Goal: Task Accomplishment & Management: Complete application form

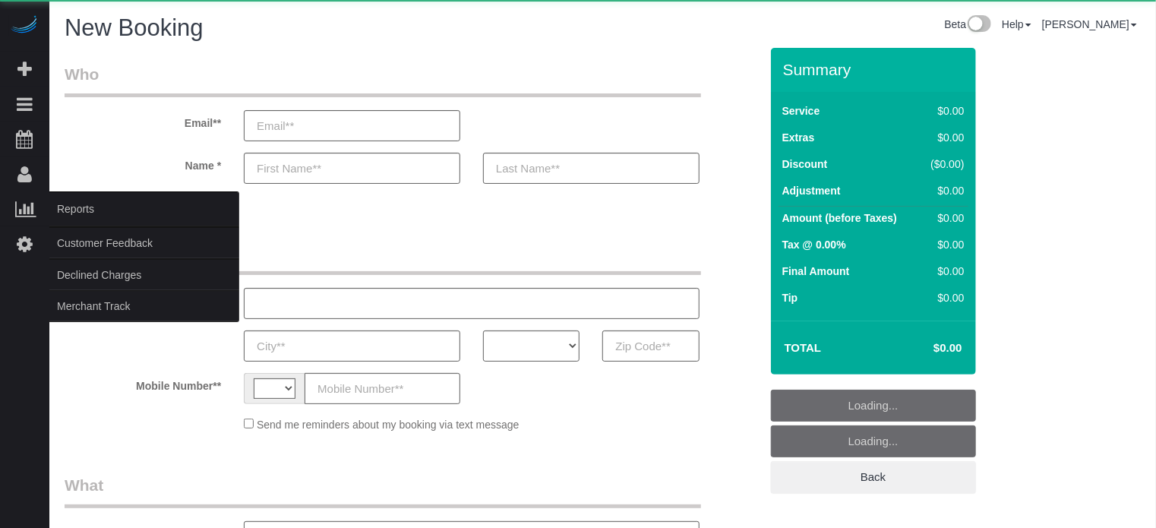
select select "string:[GEOGRAPHIC_DATA]"
select select "object:602"
select select "4"
select select "number:9"
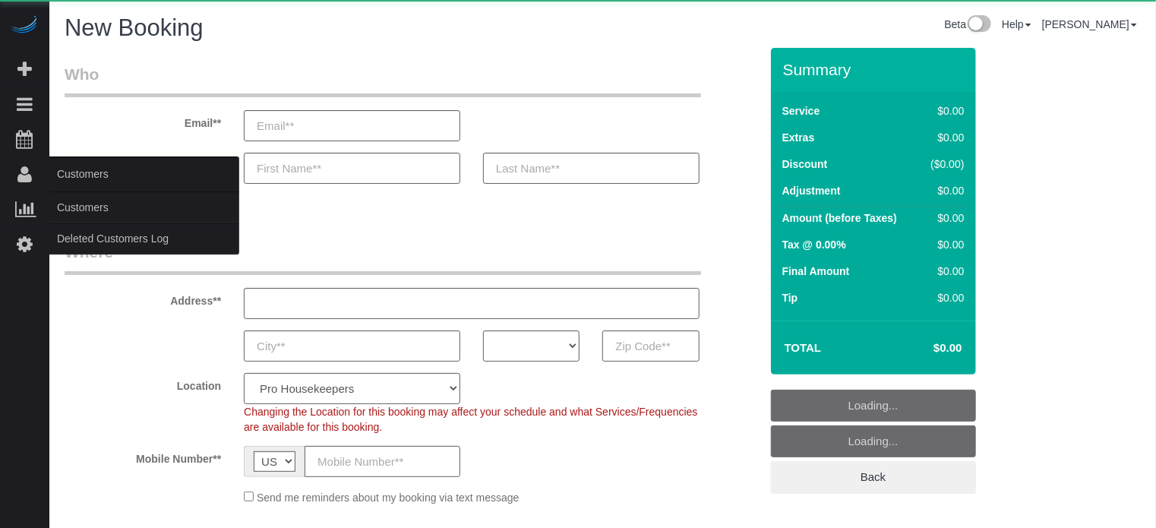
select select "object:1186"
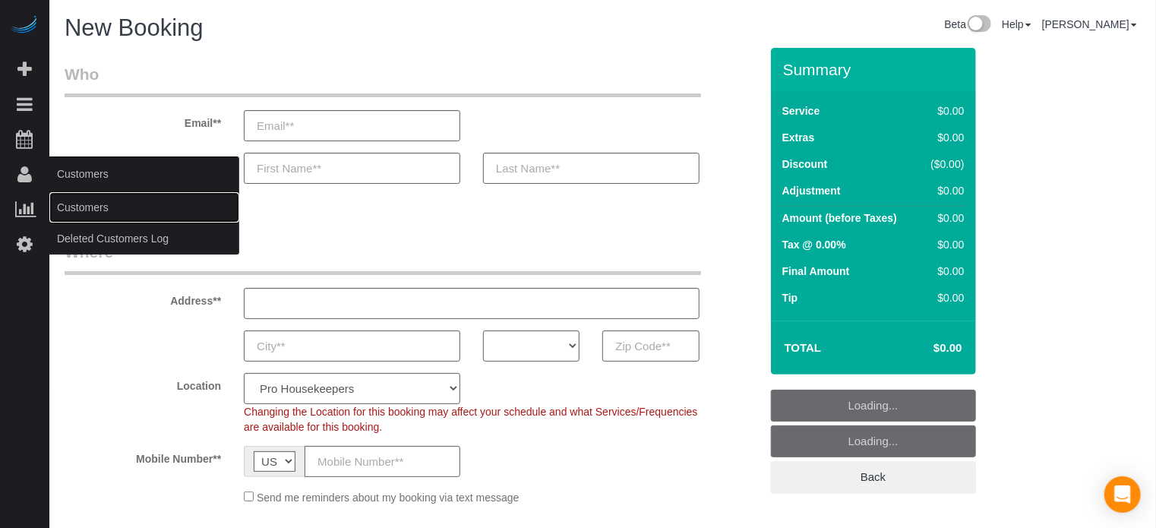
click at [79, 197] on link "Customers" at bounding box center [144, 207] width 190 height 30
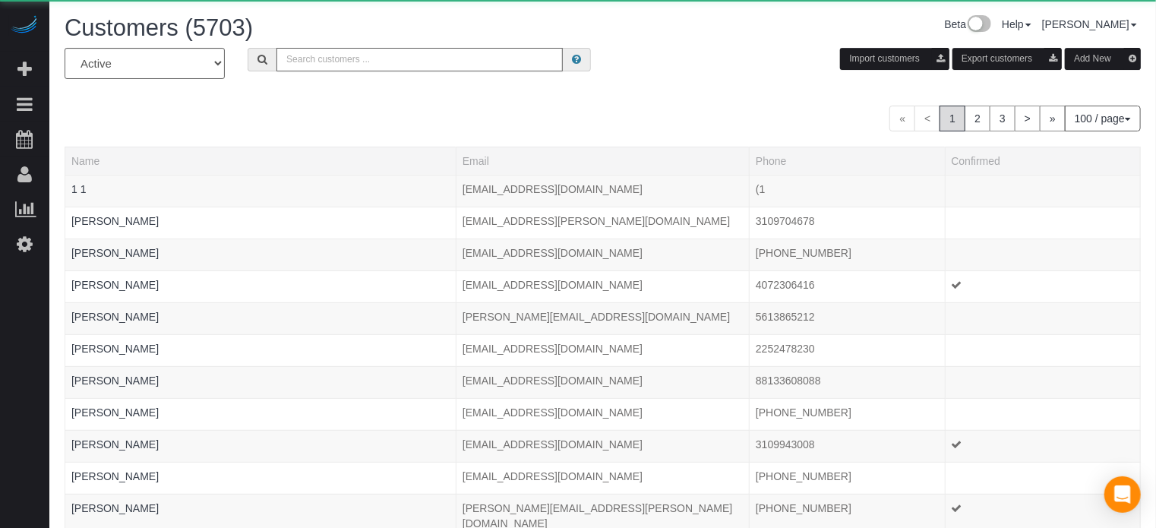
click at [316, 63] on input "text" at bounding box center [419, 60] width 286 height 24
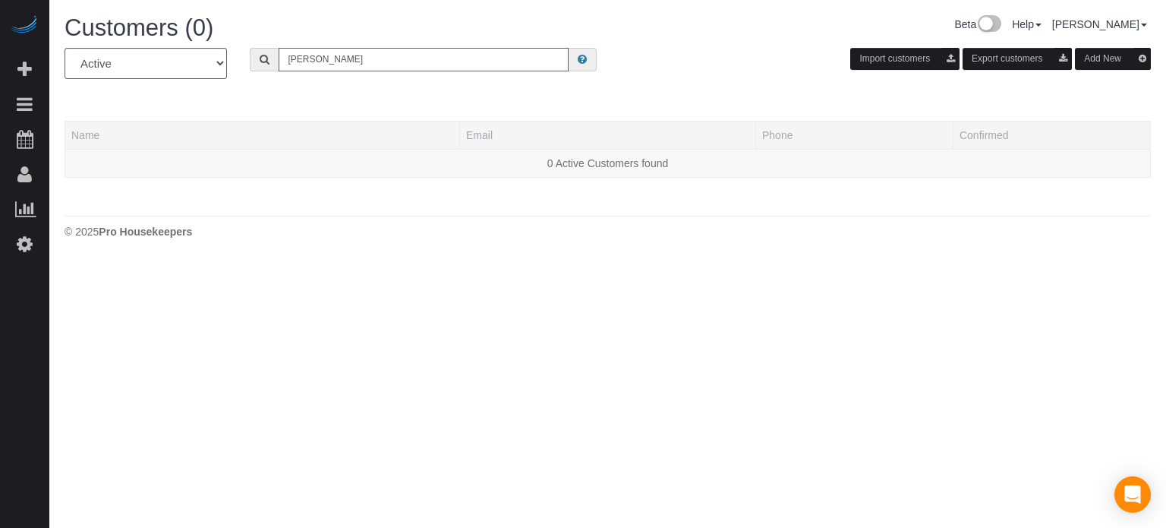
click at [320, 63] on input "[PERSON_NAME]" at bounding box center [424, 60] width 290 height 24
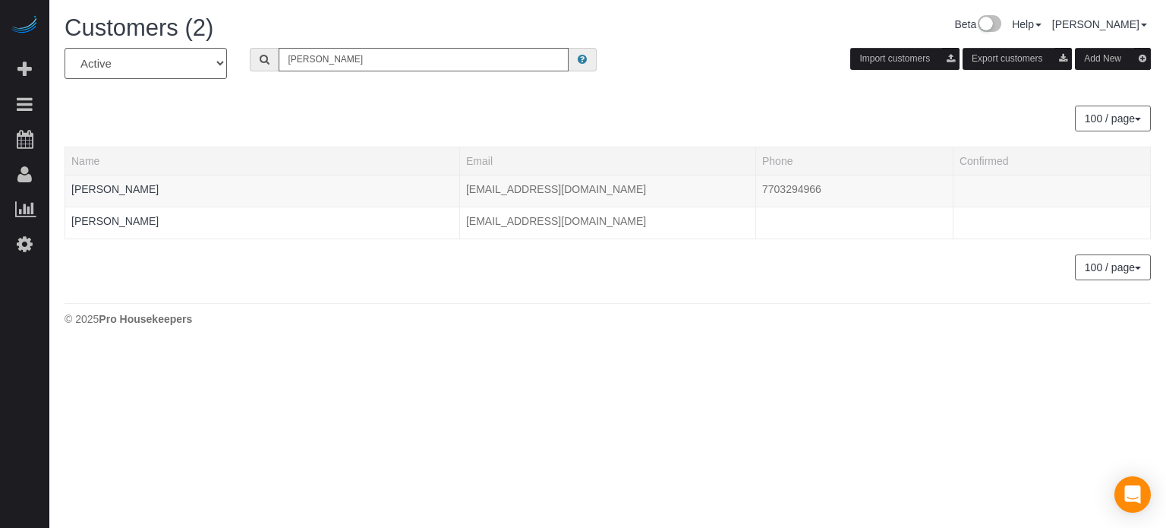
click at [47, 355] on div "Beta Add Booking Bookings Active Bookings Cancelled Bookings Quote Inquiries Do…" at bounding box center [24, 264] width 49 height 528
click at [406, 52] on input "[PERSON_NAME]" at bounding box center [424, 60] width 290 height 24
click at [406, 51] on input "[PERSON_NAME]" at bounding box center [424, 60] width 290 height 24
paste input "[PHONE_NUMBER]"
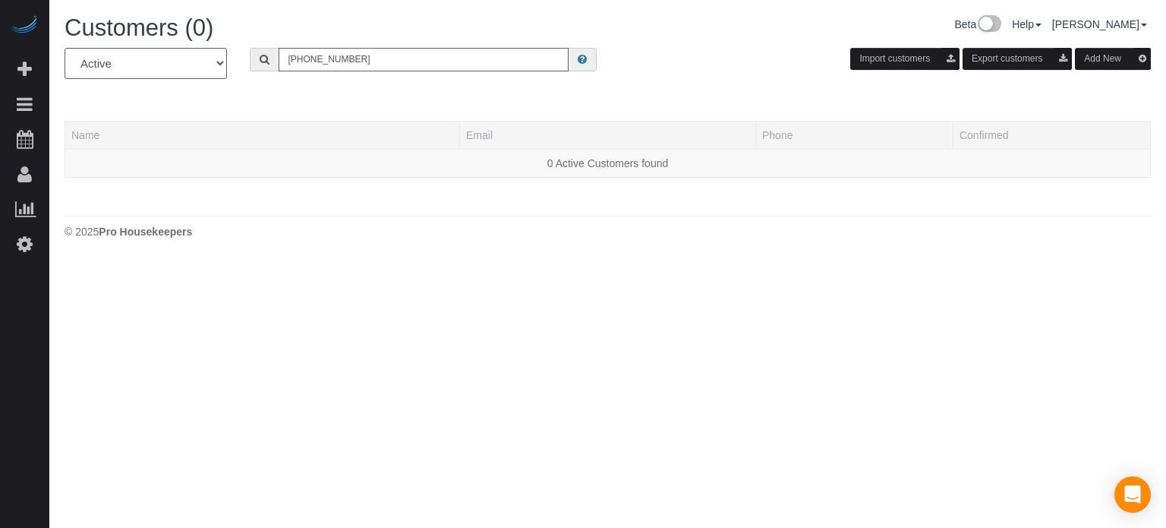
type input "[PHONE_NUMBER]"
drag, startPoint x: 379, startPoint y: 65, endPoint x: 153, endPoint y: 61, distance: 226.3
click at [155, 62] on div "All Active Archived [PHONE_NUMBER] Import customers Export customers Add New" at bounding box center [607, 69] width 1109 height 43
click at [17, 333] on div "Beta Add Booking Bookings Active Bookings Cancelled Bookings Quote Inquiries Do…" at bounding box center [24, 264] width 49 height 528
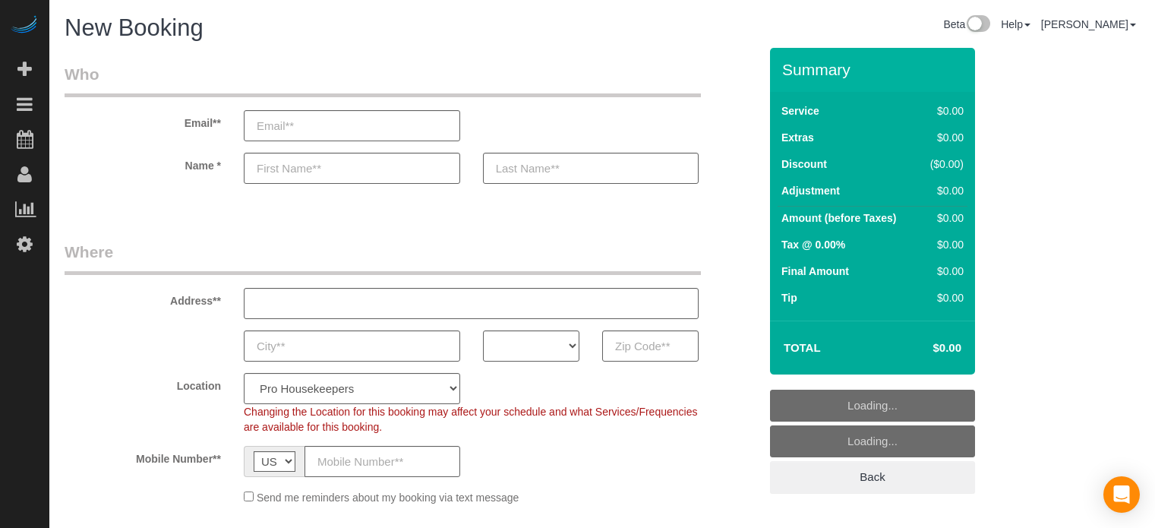
select select "4"
select select "number:9"
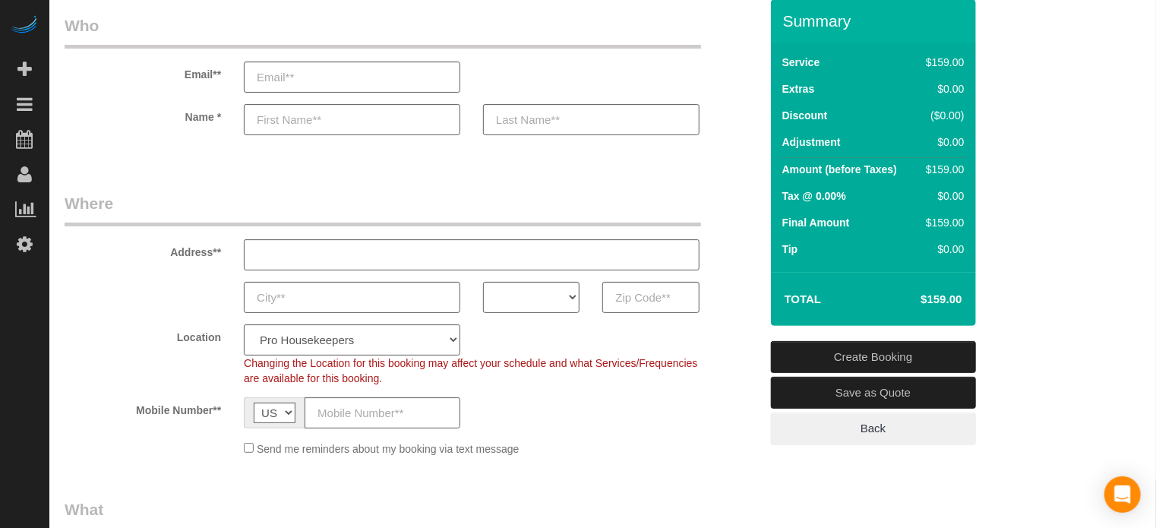
scroll to position [76, 0]
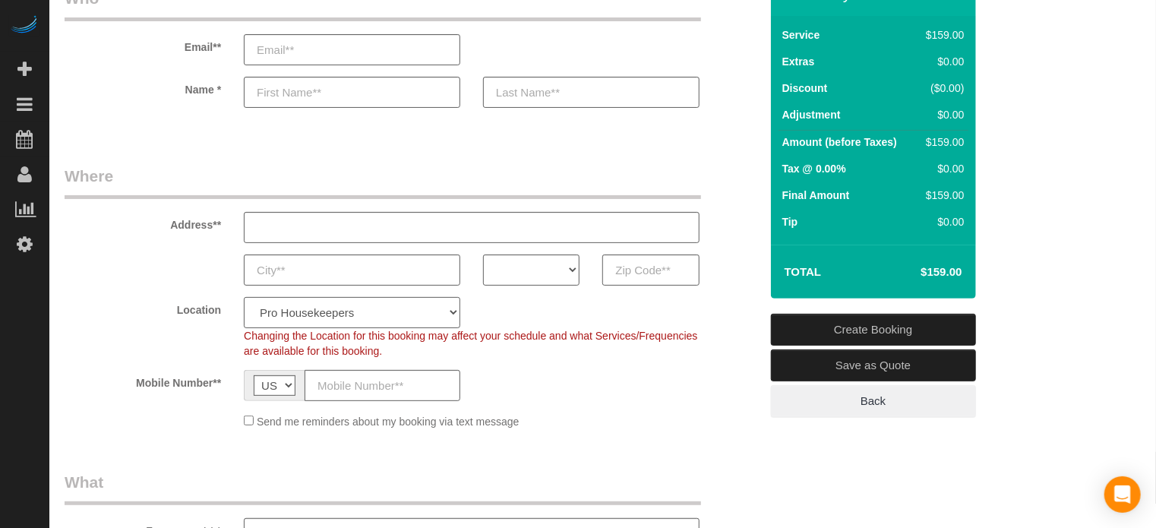
click at [293, 312] on select "Pro Housekeepers Atlanta Austin Boston Chicago Cincinnati Clearwater Denver Ft …" at bounding box center [352, 312] width 216 height 31
select select "5"
click at [244, 297] on select "Pro Housekeepers Atlanta Austin Boston Chicago Cincinnati Clearwater Denver Ft …" at bounding box center [352, 312] width 216 height 31
select select "object:1195"
select select "204"
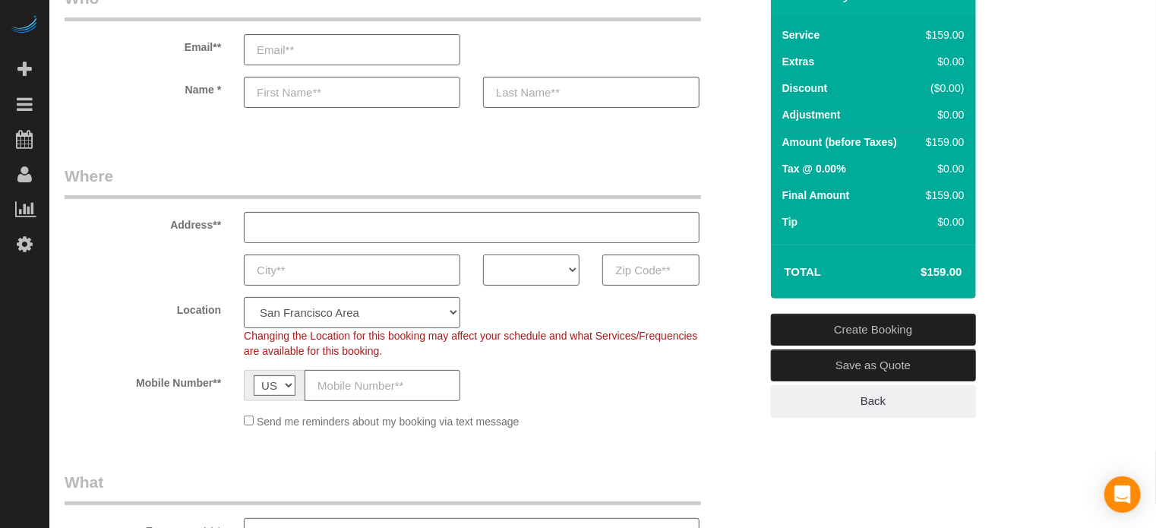
click at [567, 270] on select "AK AL AR AZ CA CO CT DC DE FL GA HI IA ID IL IN KS KY LA MA MD ME MI MN MO MS M…" at bounding box center [531, 269] width 96 height 31
select select "CA"
click at [483, 254] on select "AK AL AR AZ CA CO CT DC DE FL GA HI IA ID IL IN KS KY LA MA MD ME MI MN MO MS M…" at bounding box center [531, 269] width 96 height 31
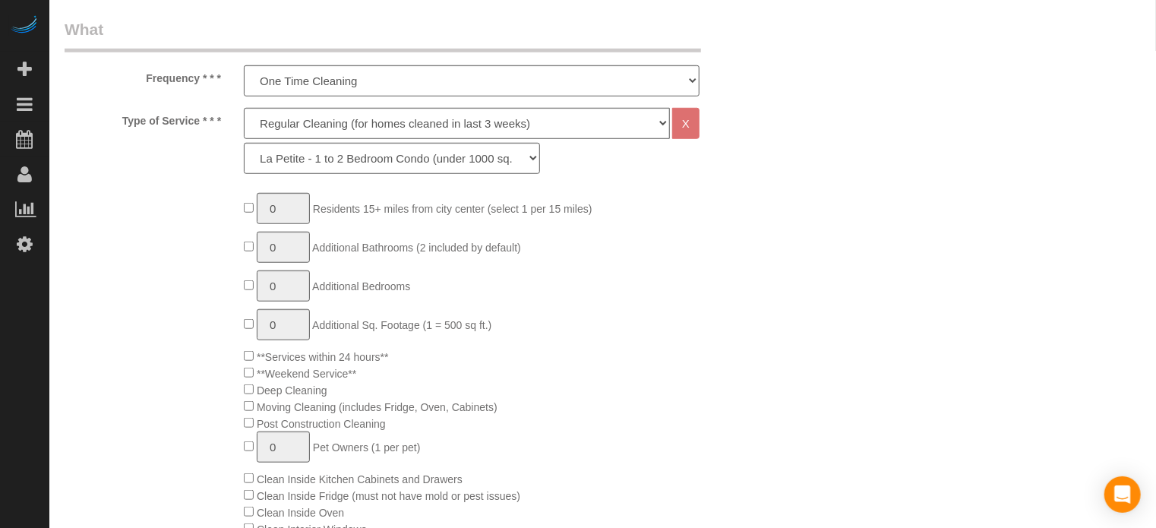
scroll to position [532, 0]
click at [304, 68] on select "One Time Cleaning Weekly Cleaning (20%) - 20.00% (0% for the First Booking) Eve…" at bounding box center [472, 77] width 456 height 31
select select "object:1197"
click at [244, 62] on select "One Time Cleaning Weekly Cleaning (20%) - 20.00% (0% for the First Booking) Eve…" at bounding box center [472, 77] width 456 height 31
type input "1"
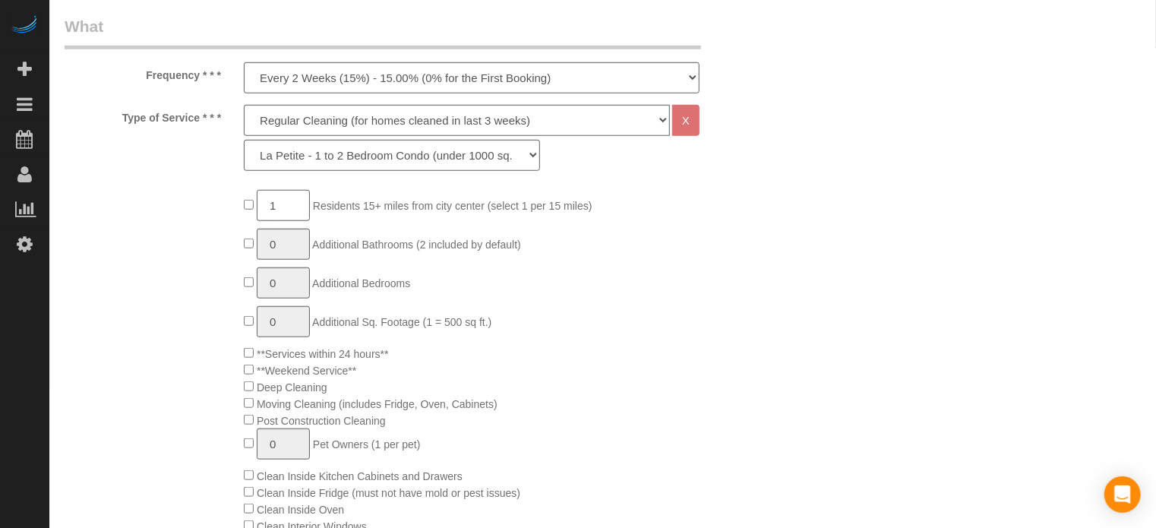
click at [276, 204] on input "1" at bounding box center [283, 205] width 53 height 31
click at [276, 206] on input at bounding box center [283, 205] width 53 height 31
click at [289, 209] on input at bounding box center [283, 205] width 53 height 31
type input "2"
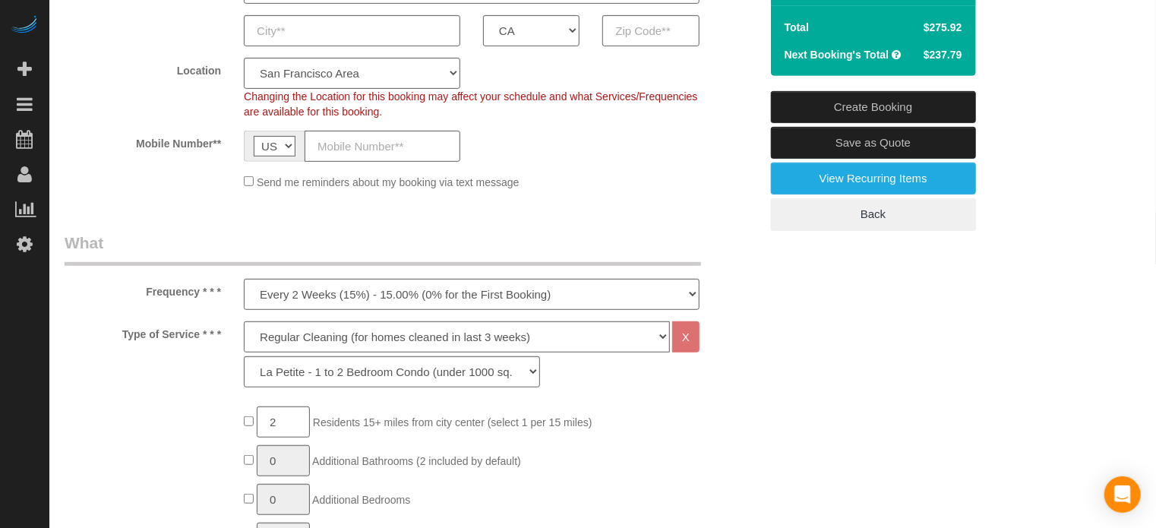
scroll to position [228, 0]
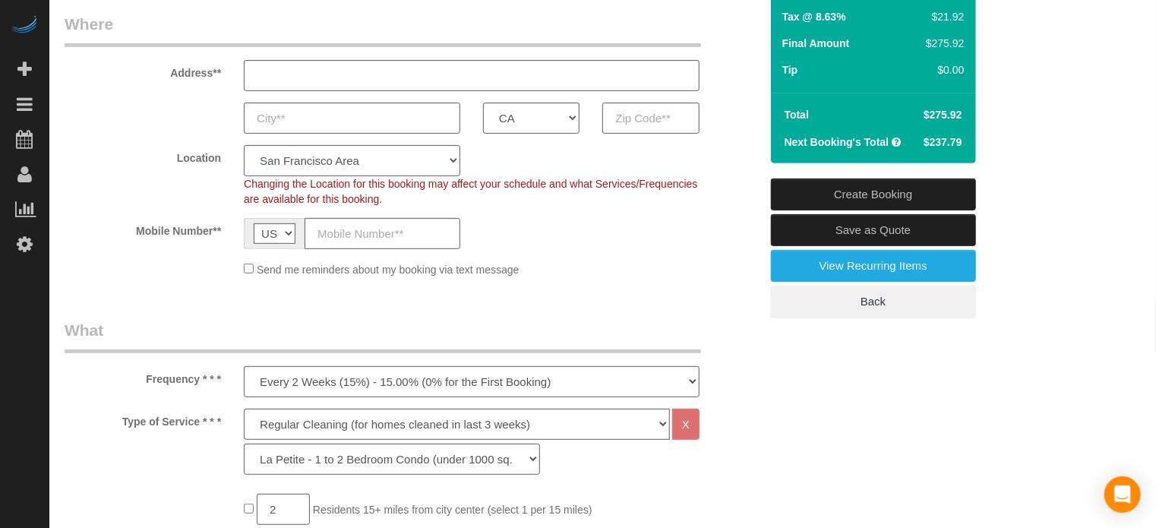
click at [941, 143] on span "$237.79" at bounding box center [942, 142] width 39 height 12
click at [941, 143] on span "$259.52" at bounding box center [942, 142] width 39 height 12
click at [936, 136] on span "$259.52" at bounding box center [942, 142] width 39 height 12
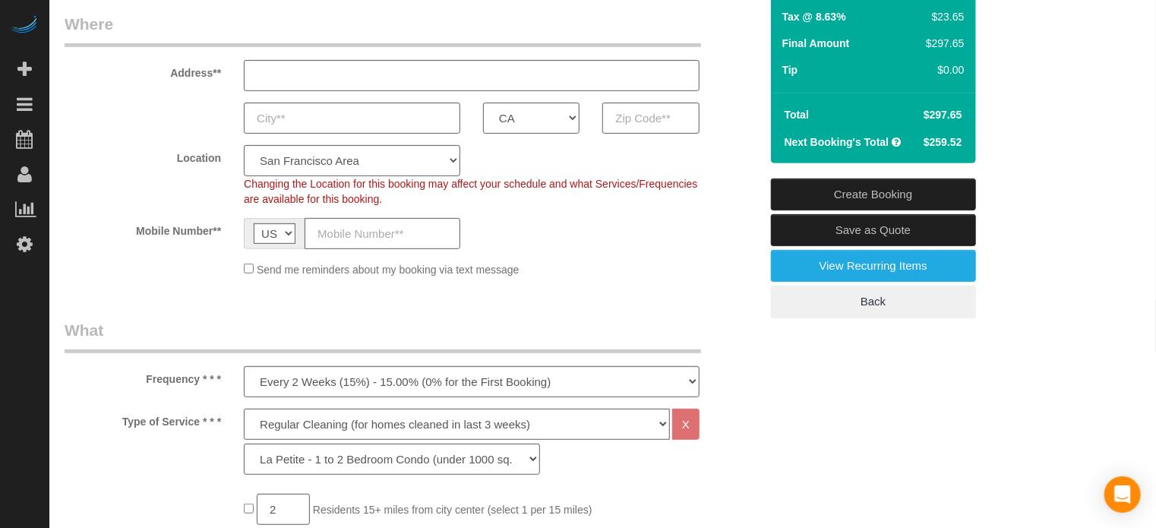
click at [936, 136] on span "$259.52" at bounding box center [942, 142] width 39 height 12
click at [957, 113] on span "$297.65" at bounding box center [942, 115] width 39 height 12
copy tbody "$297.65"
